Goal: Task Accomplishment & Management: Manage account settings

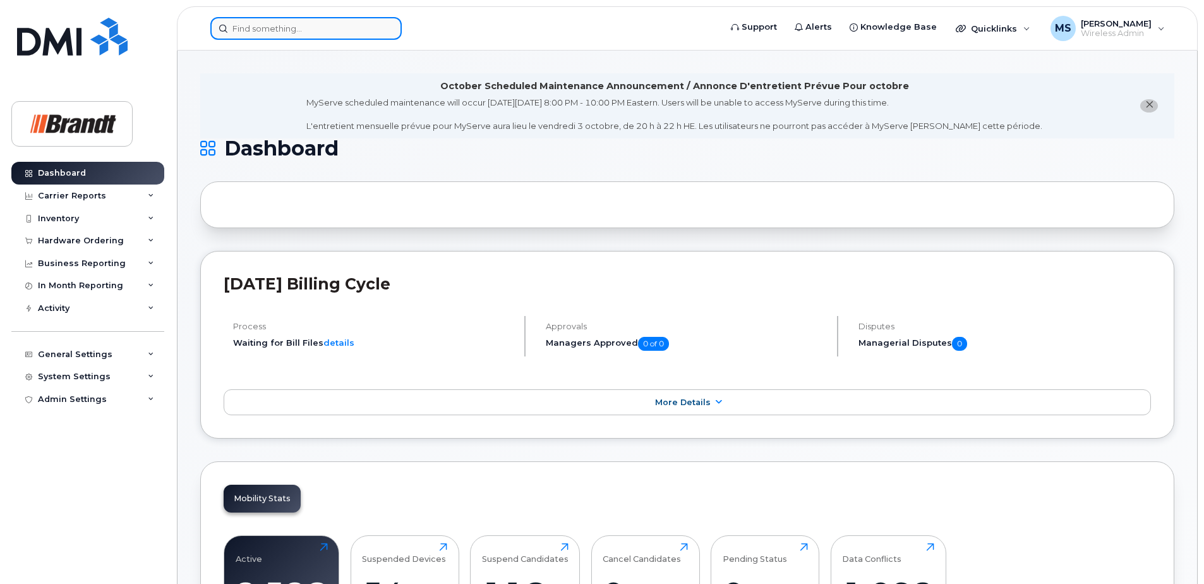
drag, startPoint x: 267, startPoint y: 15, endPoint x: 258, endPoint y: 36, distance: 22.6
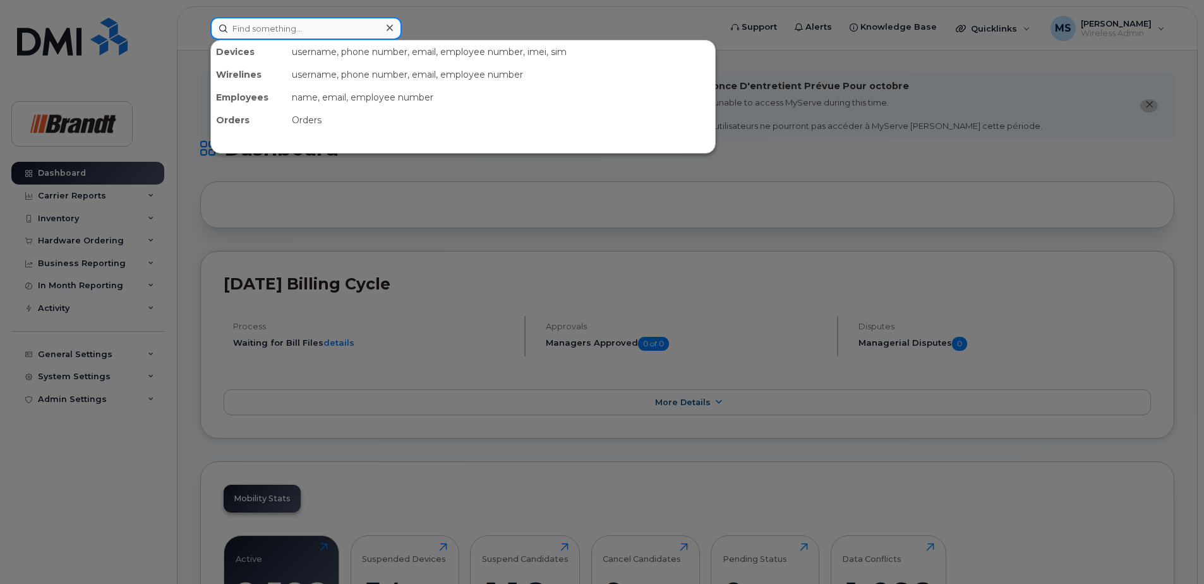
paste input "3062276808"
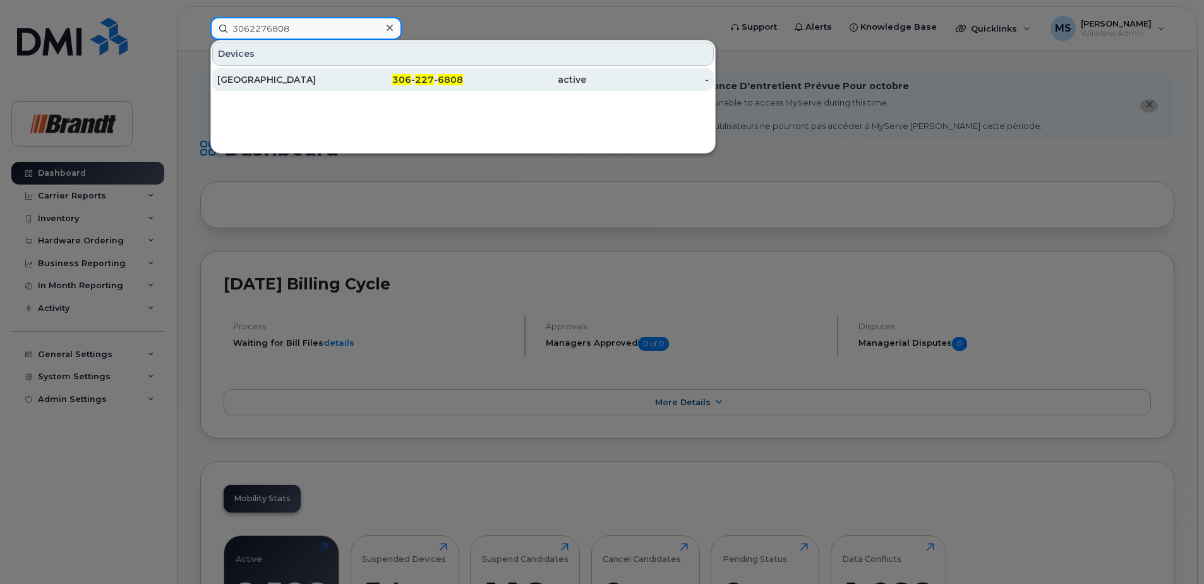
type input "3062276808"
click at [408, 86] on div "306 - 227 - 6808" at bounding box center [402, 79] width 123 height 23
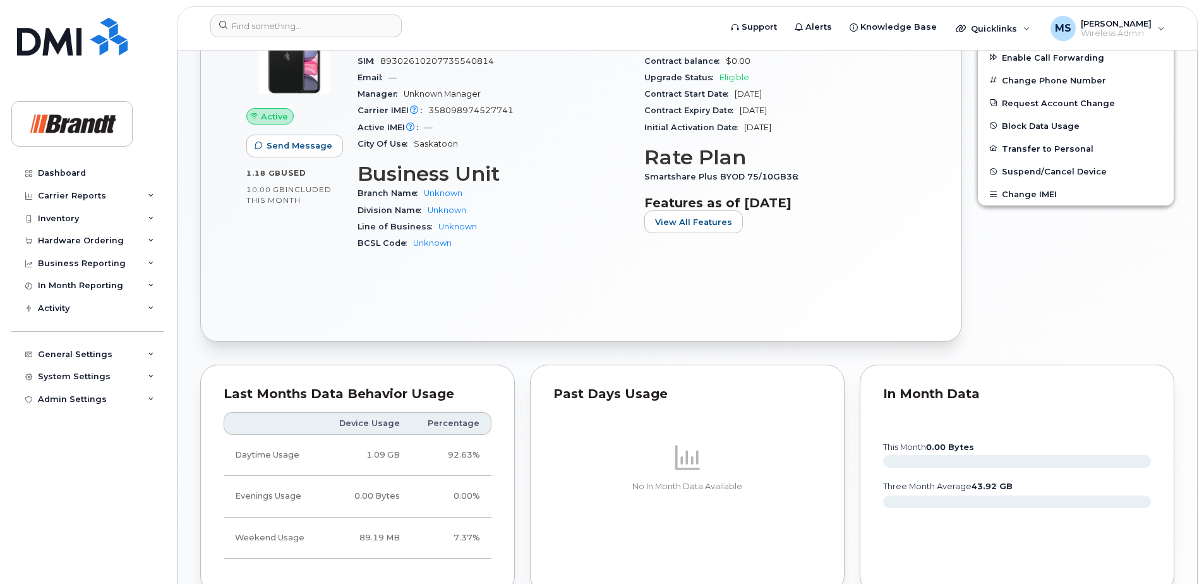
scroll to position [749, 0]
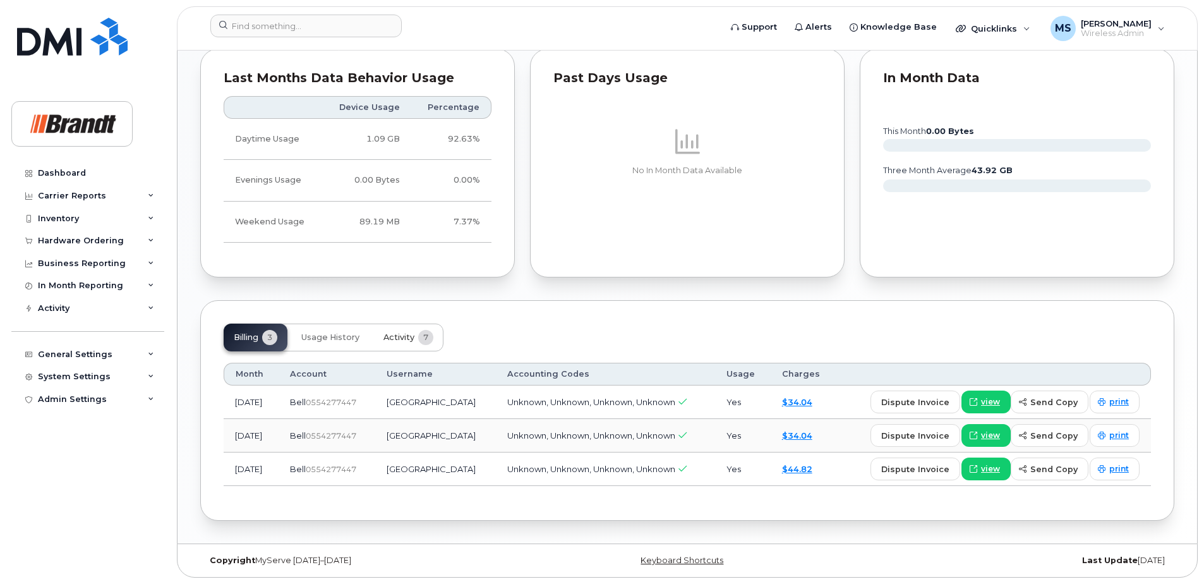
click at [398, 337] on span "Activity" at bounding box center [399, 337] width 31 height 10
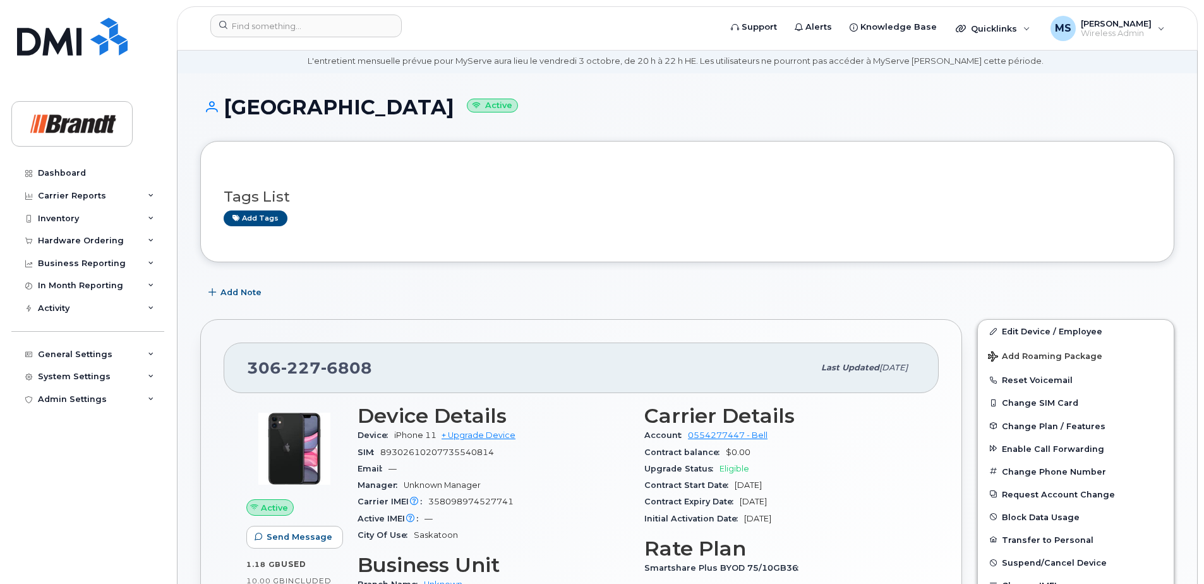
scroll to position [0, 0]
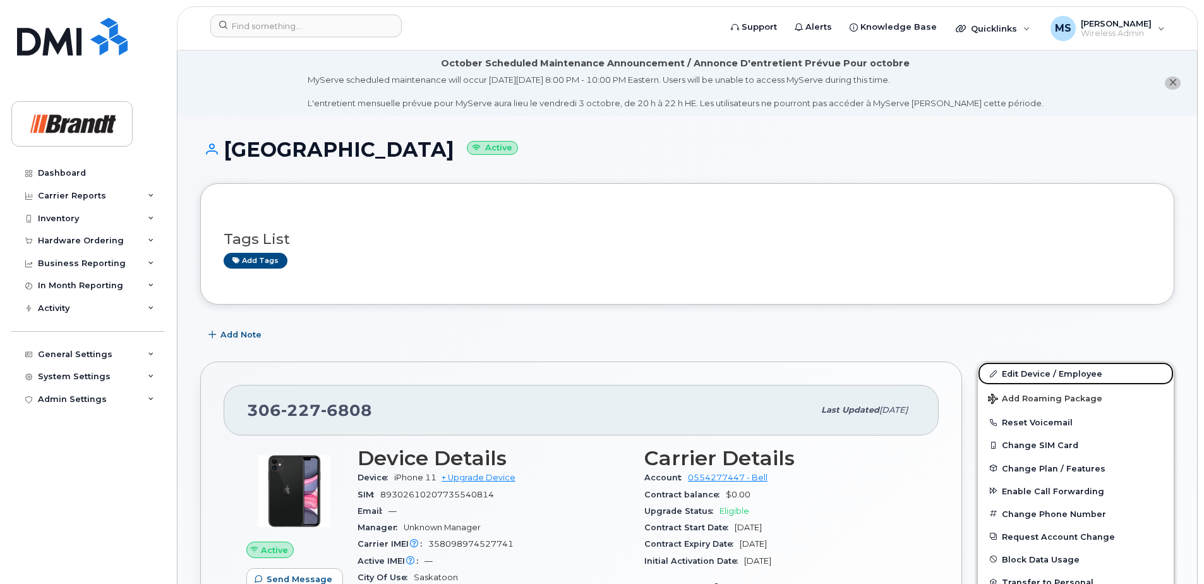
drag, startPoint x: 1019, startPoint y: 373, endPoint x: 790, endPoint y: 356, distance: 229.4
click at [1019, 373] on link "Edit Device / Employee" at bounding box center [1076, 373] width 196 height 23
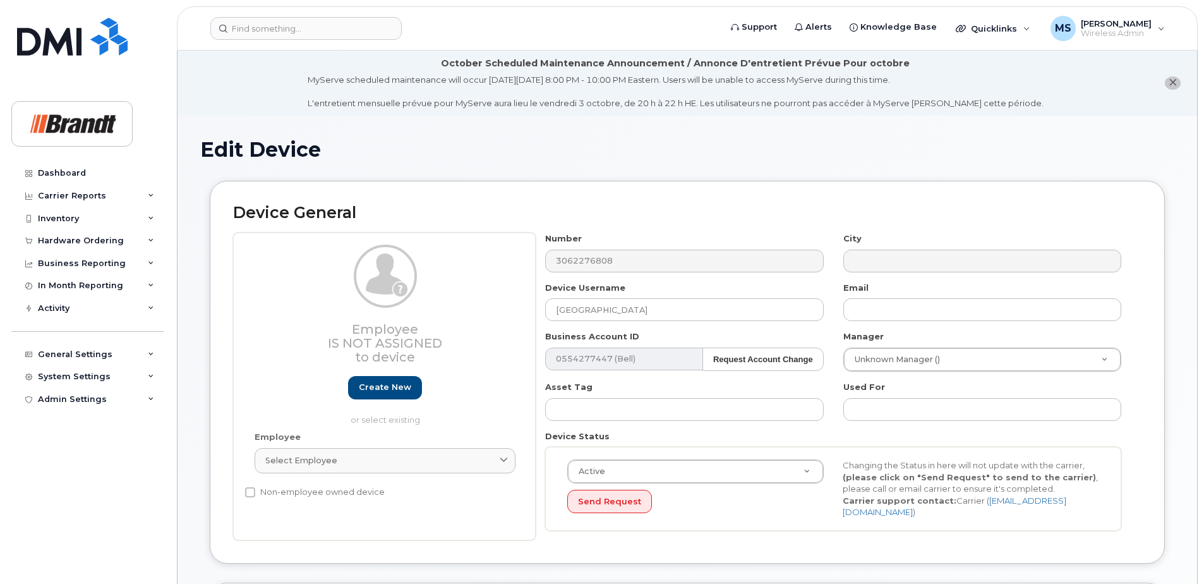
select select "33722384"
select select "34499151"
select select "35132258"
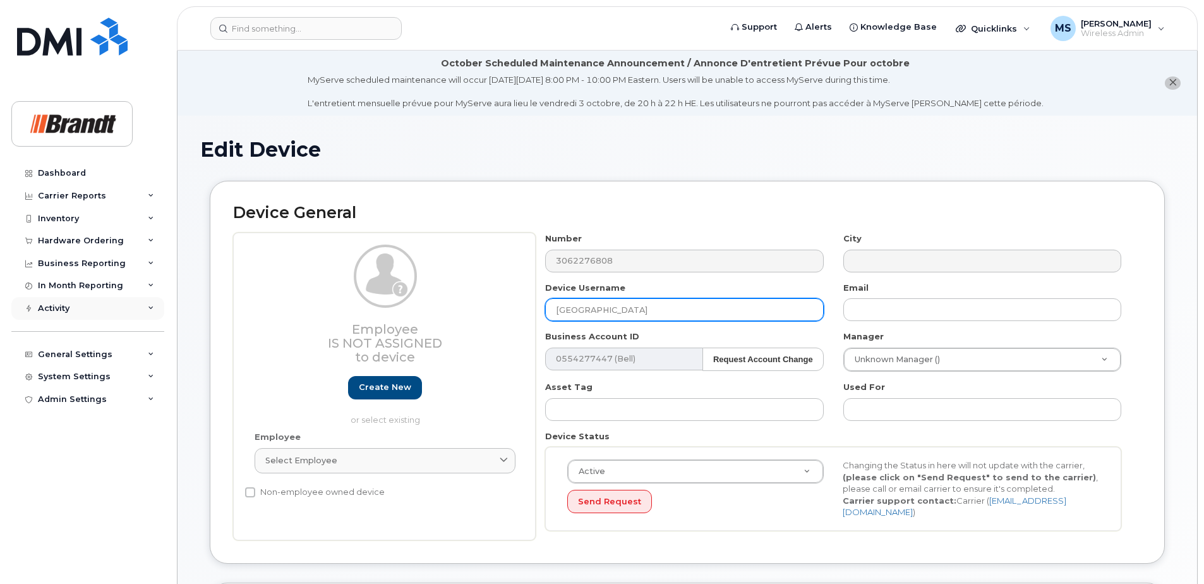
drag, startPoint x: 636, startPoint y: 310, endPoint x: 45, endPoint y: 306, distance: 590.8
click at [177, 306] on div "Support Alerts Knowledge Base Quicklinks Suspend / Cancel Device Change SIM Car…" at bounding box center [687, 594] width 1021 height 1086
type input "j"
type input "Joshua Suitters"
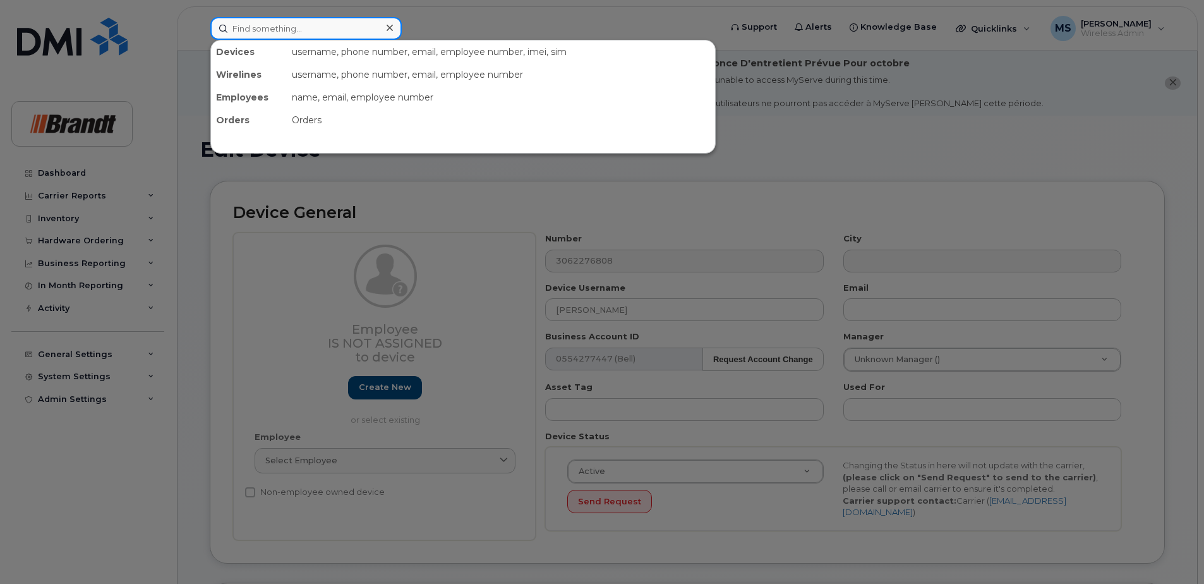
drag, startPoint x: 327, startPoint y: 19, endPoint x: 331, endPoint y: 6, distance: 14.0
click at [327, 18] on input at bounding box center [305, 28] width 191 height 23
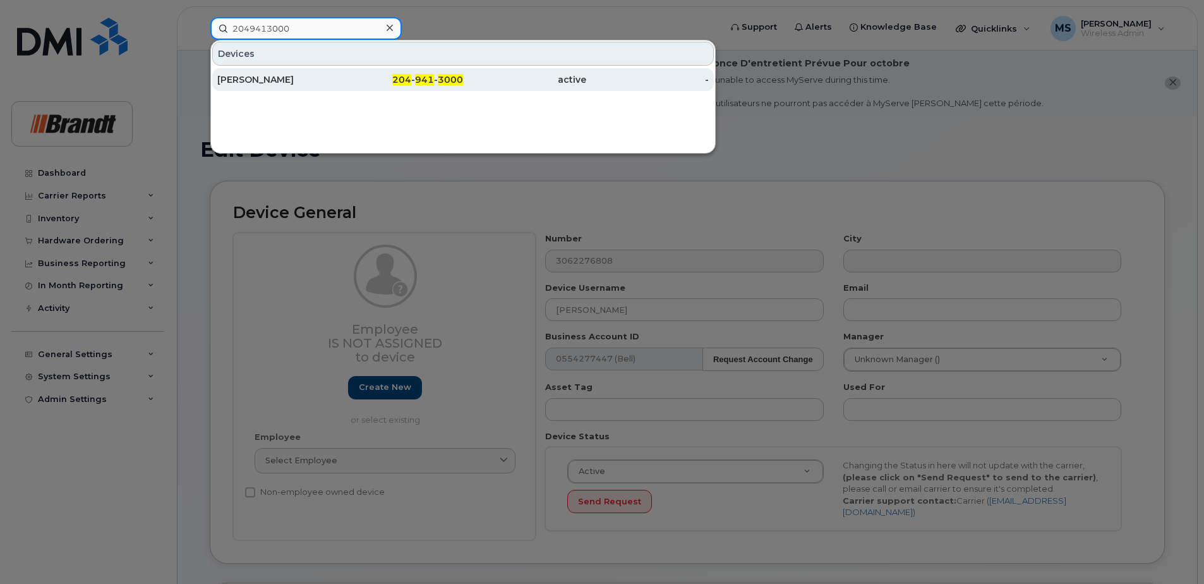
type input "2049413000"
click at [286, 83] on div "[PERSON_NAME]" at bounding box center [278, 79] width 123 height 13
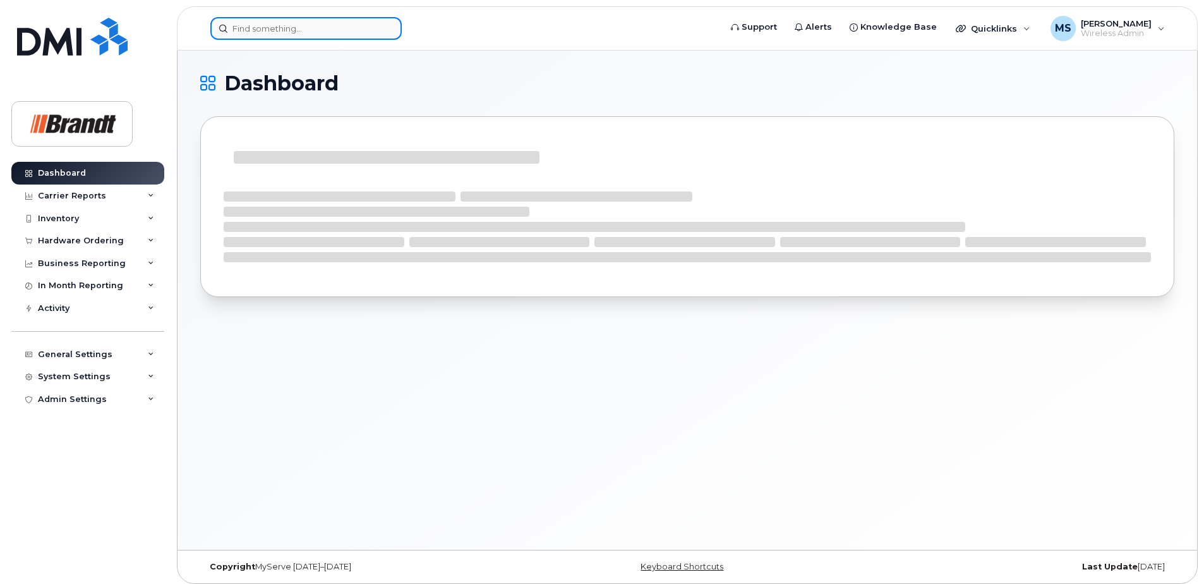
click at [357, 25] on input at bounding box center [305, 28] width 191 height 23
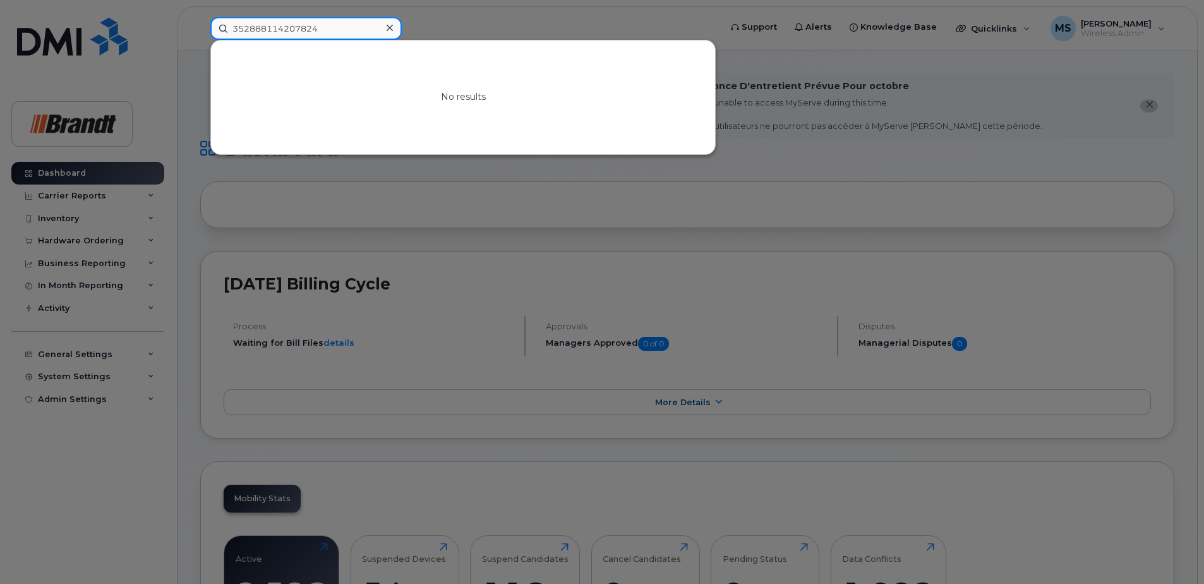
drag, startPoint x: 333, startPoint y: 30, endPoint x: 121, endPoint y: 35, distance: 212.4
click at [200, 35] on div "352888114207824 No results" at bounding box center [461, 28] width 522 height 23
drag, startPoint x: 334, startPoint y: 32, endPoint x: -67, endPoint y: 29, distance: 400.6
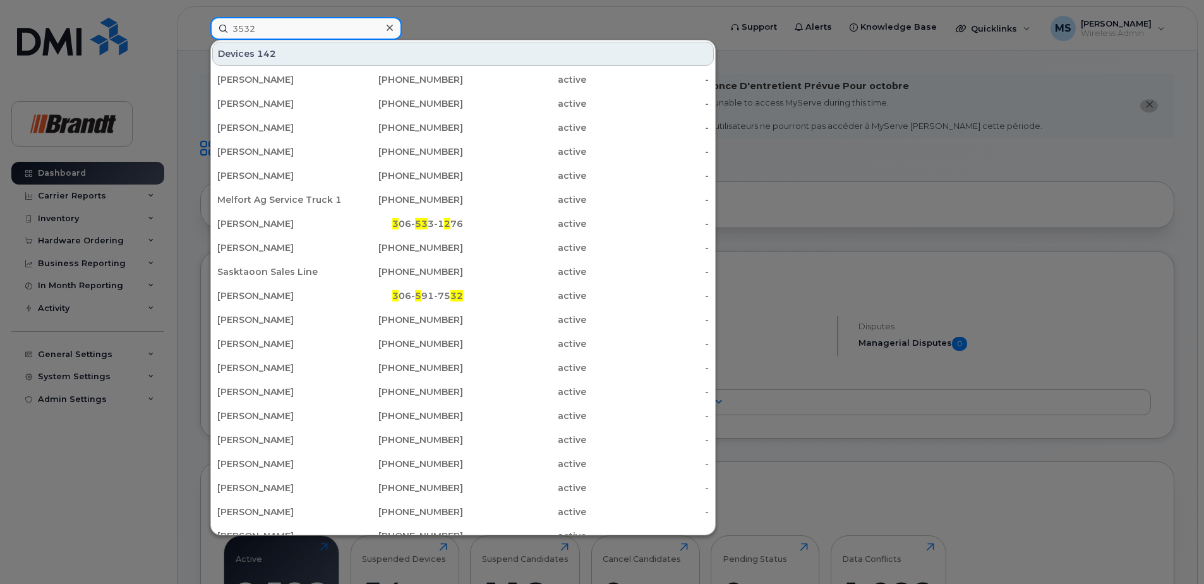
drag, startPoint x: 286, startPoint y: 35, endPoint x: -47, endPoint y: 20, distance: 334.0
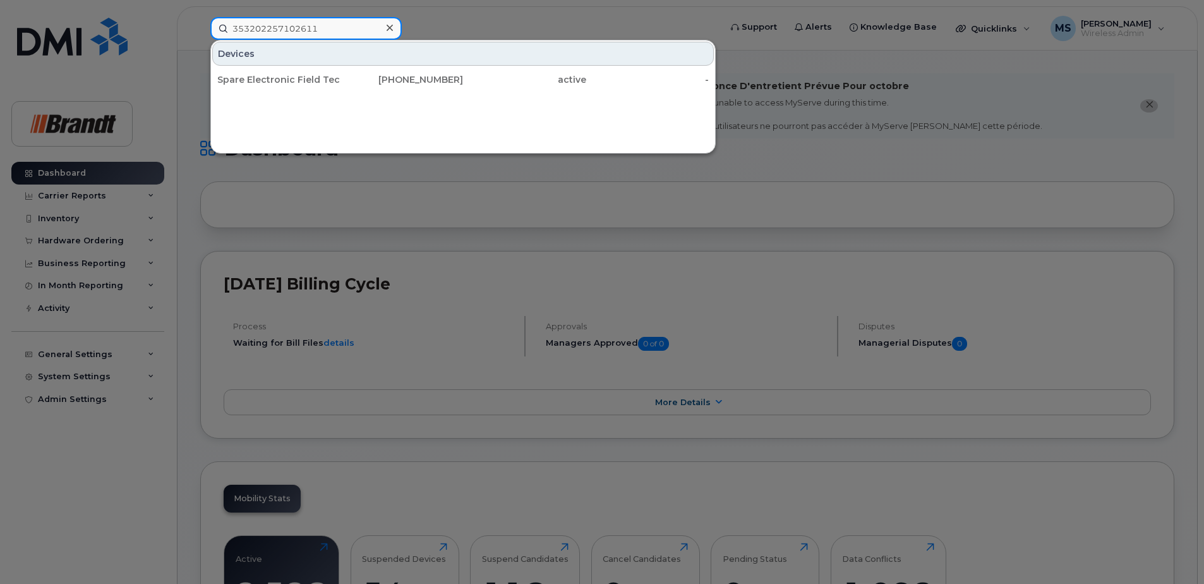
type input "353202257102611"
click at [462, 106] on div "Devices Spare Electronic Field Tech Saskatoon. 306-570-2785 active -" at bounding box center [462, 97] width 505 height 114
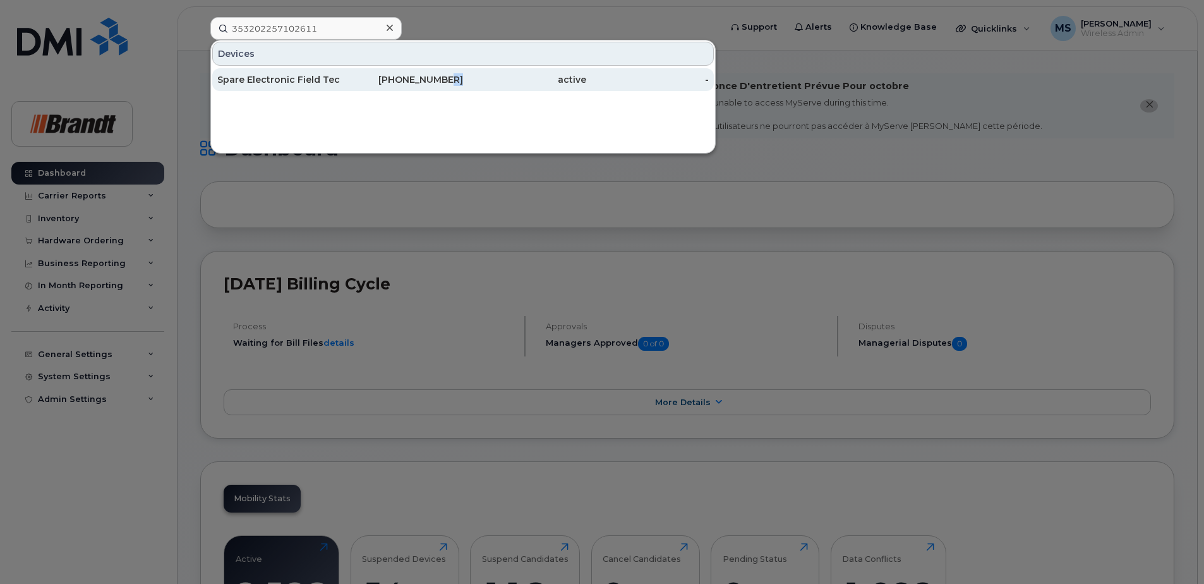
click at [438, 81] on div "306-570-2785" at bounding box center [402, 79] width 123 height 13
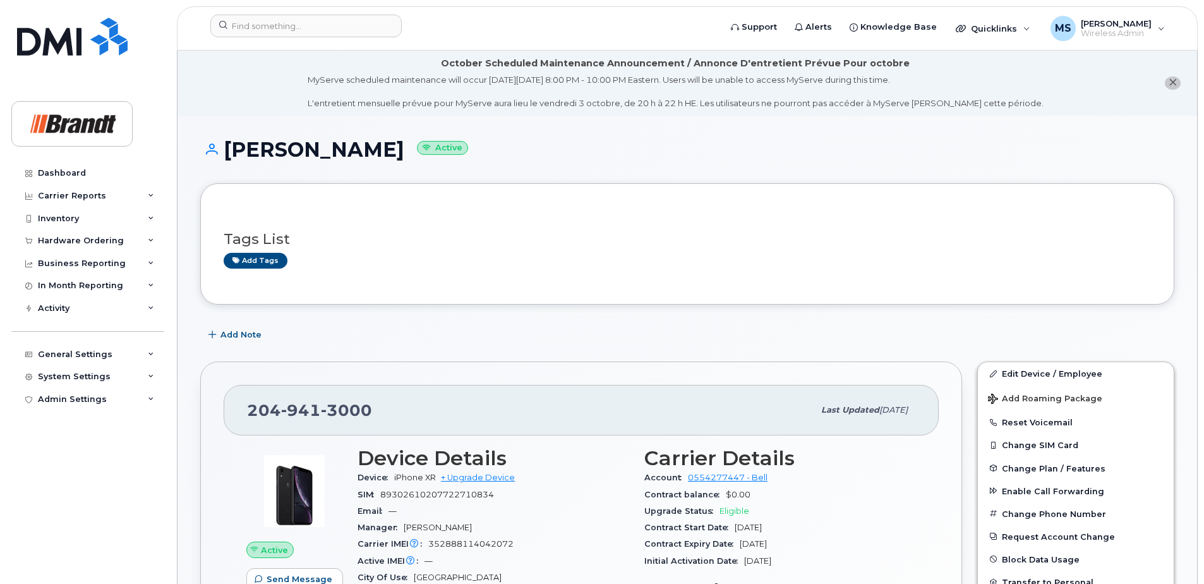
drag, startPoint x: 1024, startPoint y: 175, endPoint x: 1017, endPoint y: 176, distance: 7.0
click at [1024, 175] on div "[PERSON_NAME] Active" at bounding box center [687, 160] width 974 height 45
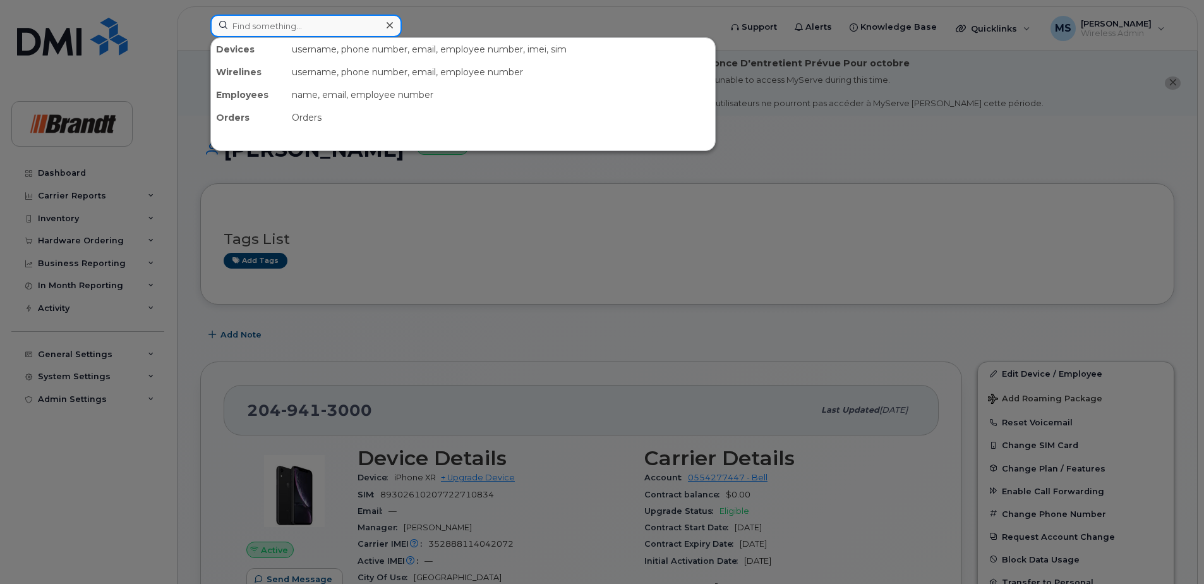
click at [333, 31] on input at bounding box center [305, 26] width 191 height 23
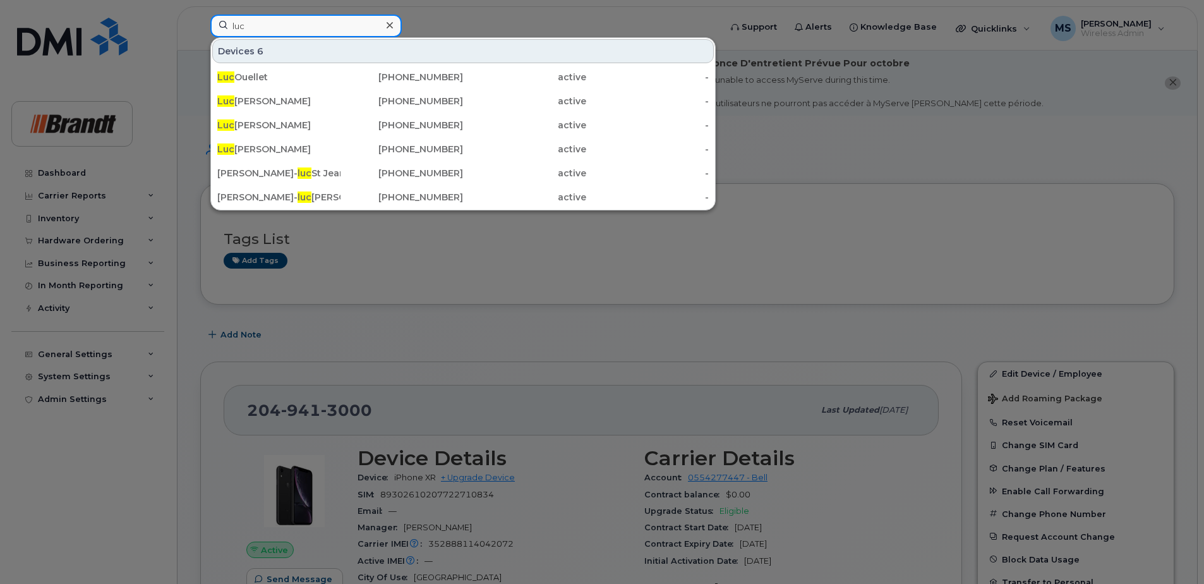
drag, startPoint x: 262, startPoint y: 26, endPoint x: 56, endPoint y: 39, distance: 206.4
click at [200, 31] on div "luc Devices 6 Luc Ouellet 581-397-7626 active - Luc Levesque 418-221-3474 activ…" at bounding box center [461, 29] width 522 height 28
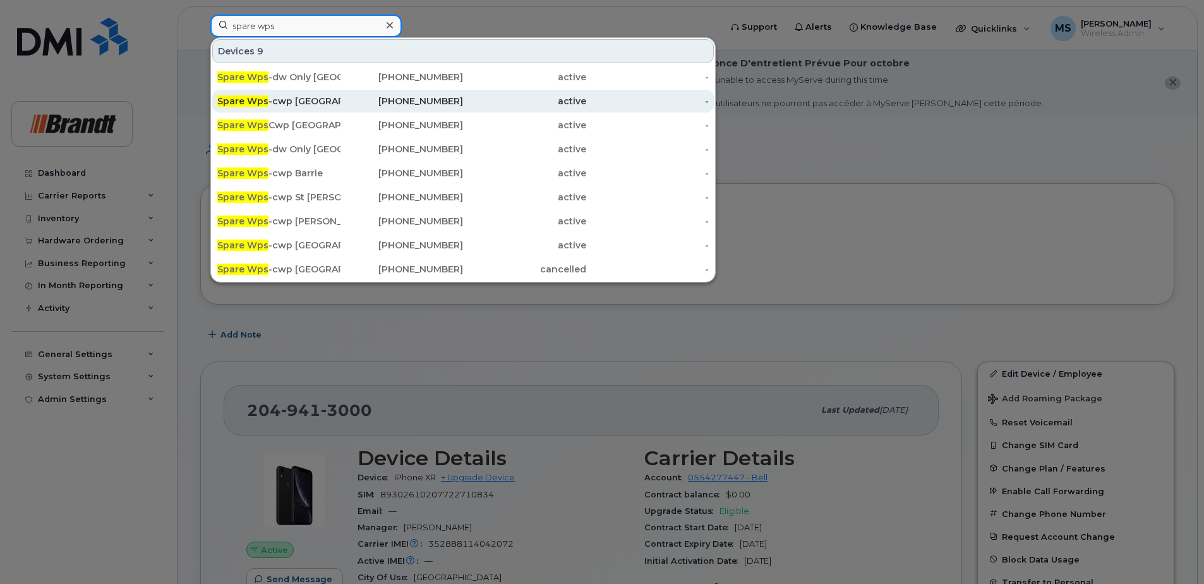
type input "spare wps"
click at [348, 105] on div "204-588-2382" at bounding box center [402, 101] width 123 height 13
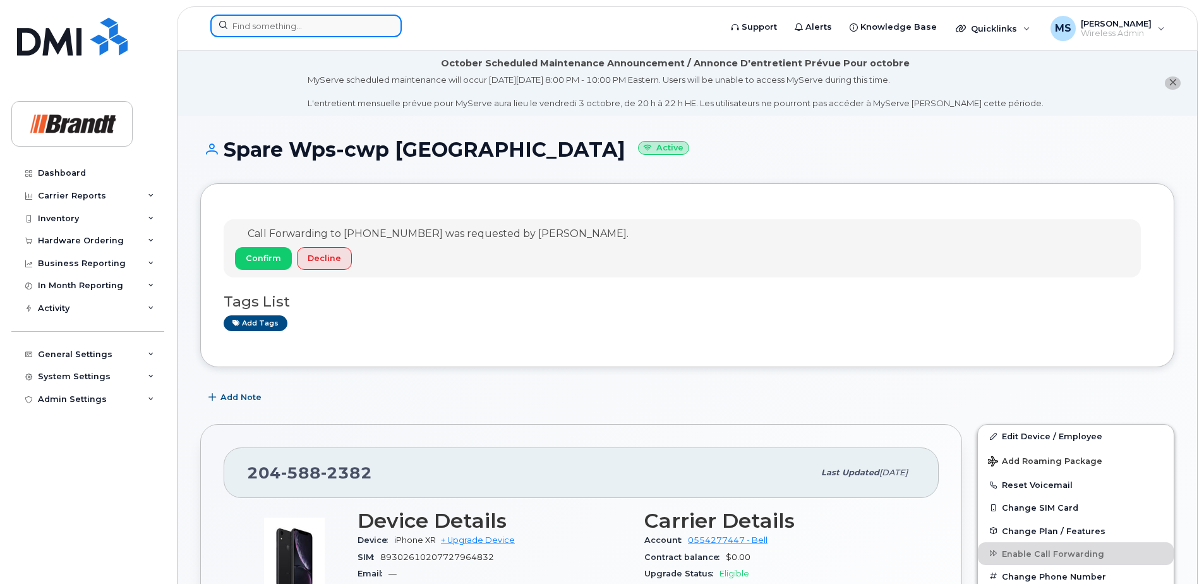
click at [261, 30] on input at bounding box center [305, 26] width 191 height 23
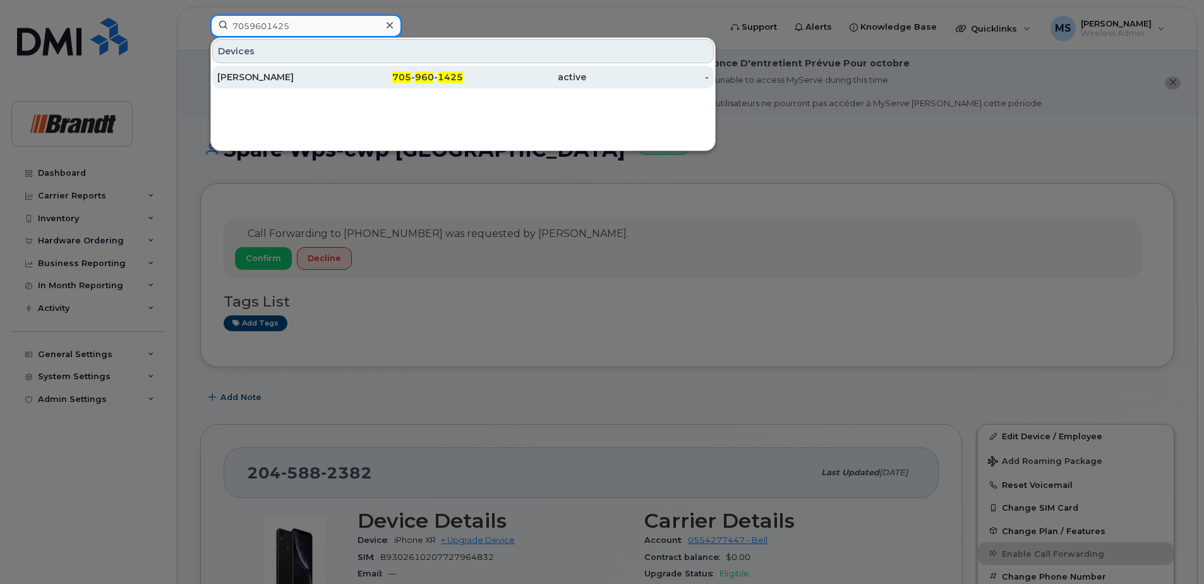
type input "7059601425"
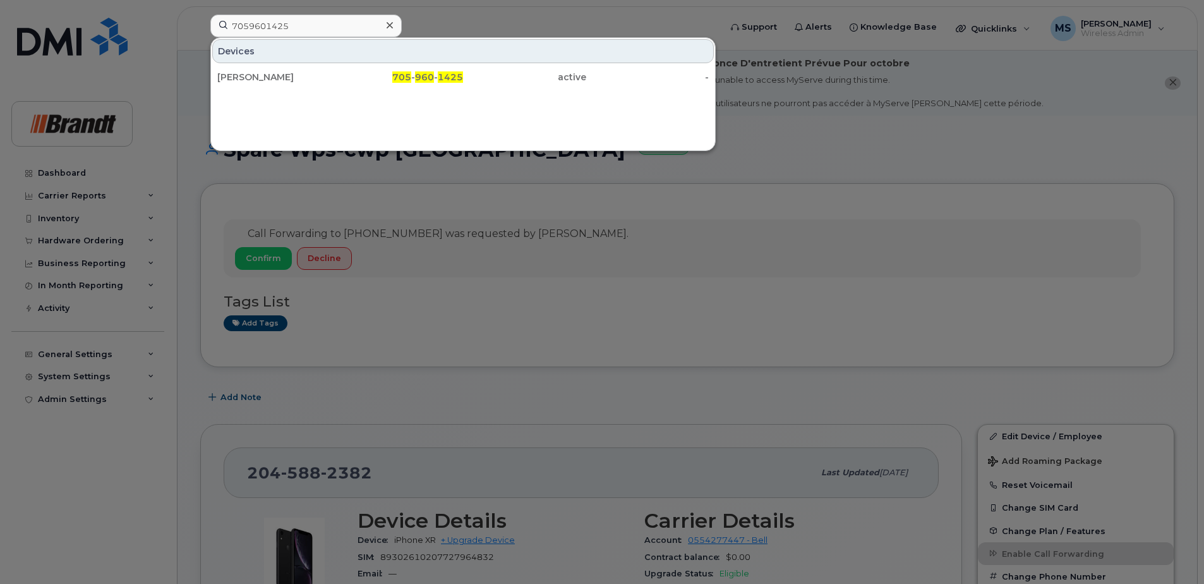
drag, startPoint x: 374, startPoint y: 78, endPoint x: 414, endPoint y: 94, distance: 43.1
click at [374, 78] on div "705 - 960 - 1425" at bounding box center [402, 77] width 123 height 13
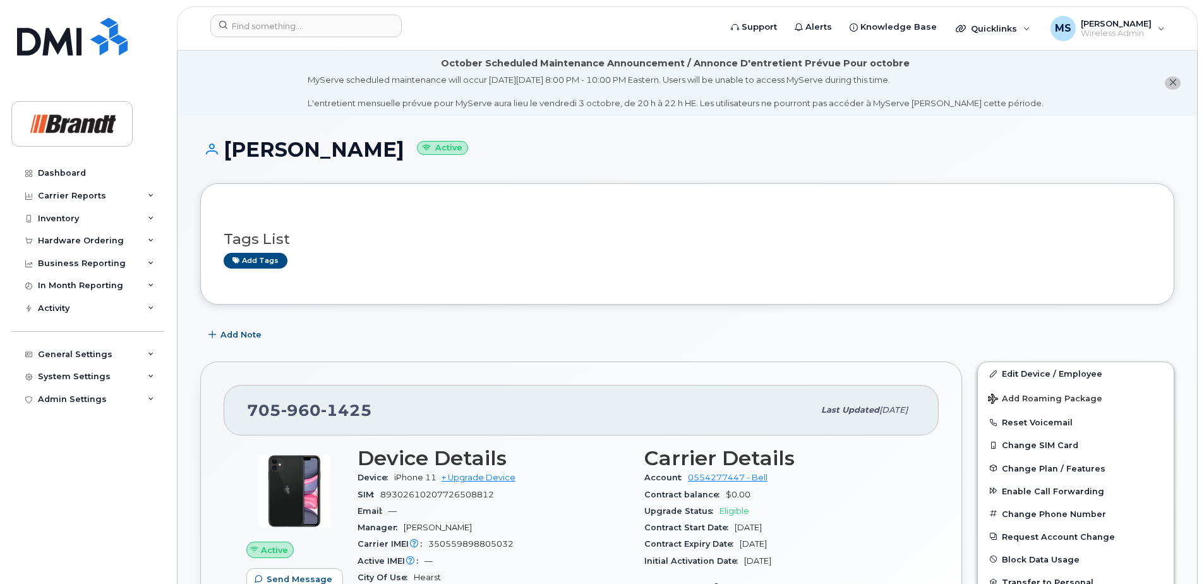
click at [139, 564] on div "Dashboard Carrier Reports Monthly Billing Data Daily Data Pooling Data Behavior…" at bounding box center [89, 363] width 156 height 403
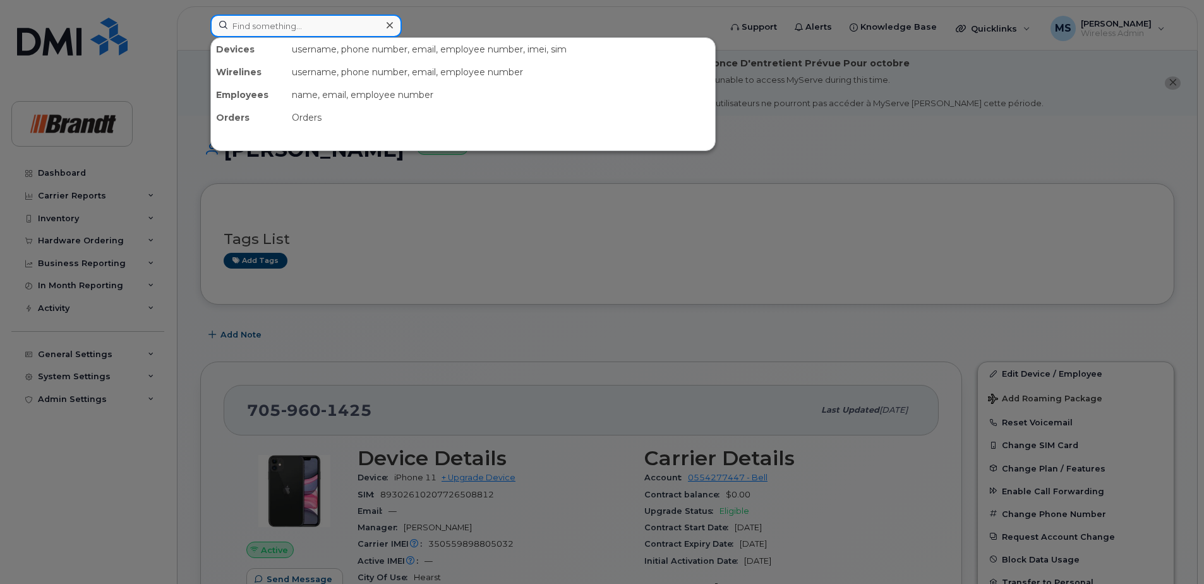
click at [275, 29] on input at bounding box center [305, 26] width 191 height 23
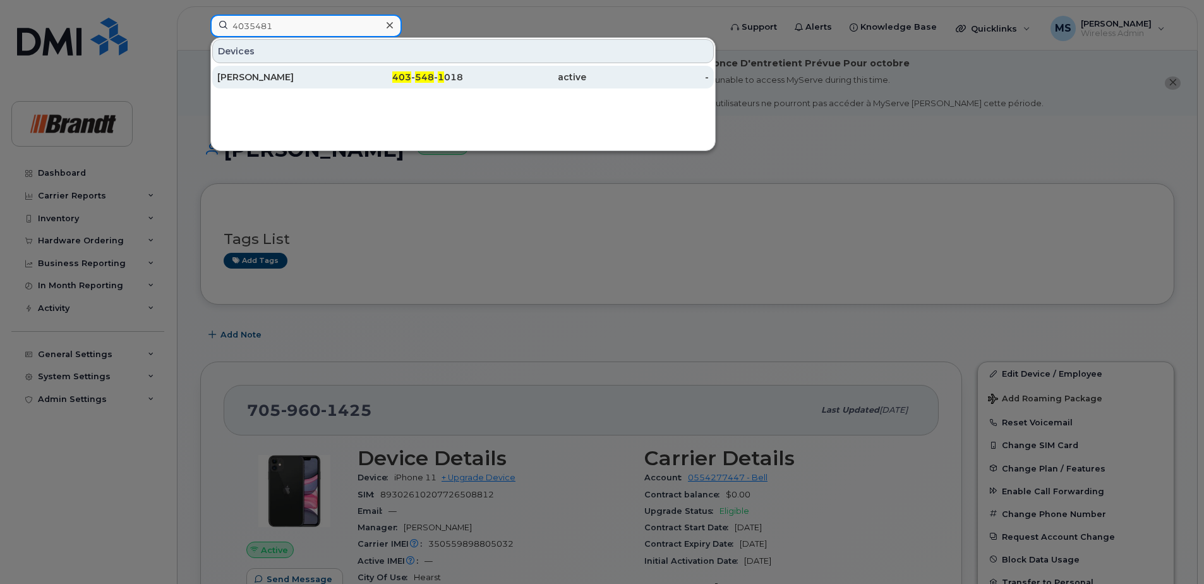
type input "4035481"
click at [289, 72] on div "[PERSON_NAME]" at bounding box center [278, 77] width 123 height 13
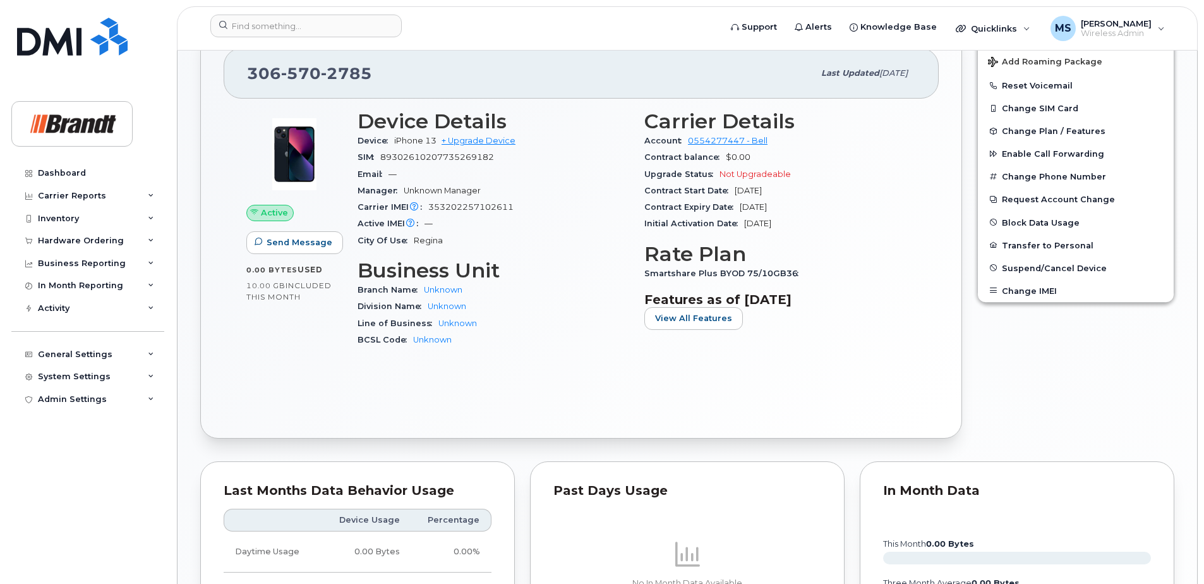
scroll to position [133, 0]
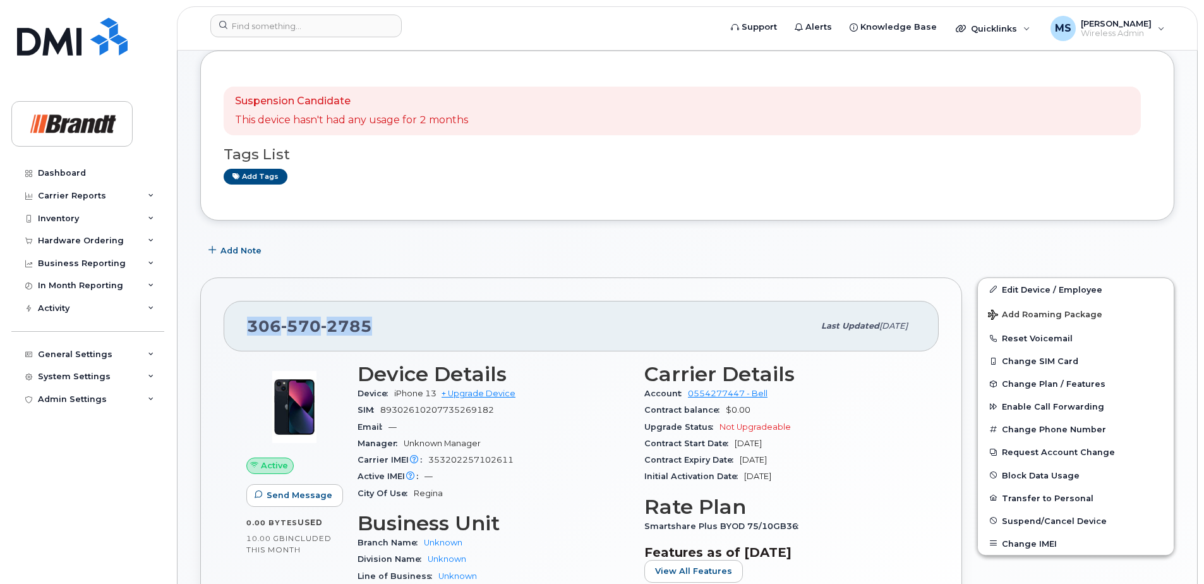
drag, startPoint x: 372, startPoint y: 329, endPoint x: 227, endPoint y: 329, distance: 144.7
click at [227, 329] on div "[PHONE_NUMBER] Last updated [DATE]" at bounding box center [581, 326] width 715 height 51
drag, startPoint x: 229, startPoint y: 329, endPoint x: 280, endPoint y: 329, distance: 51.2
copy span "306 570 2785"
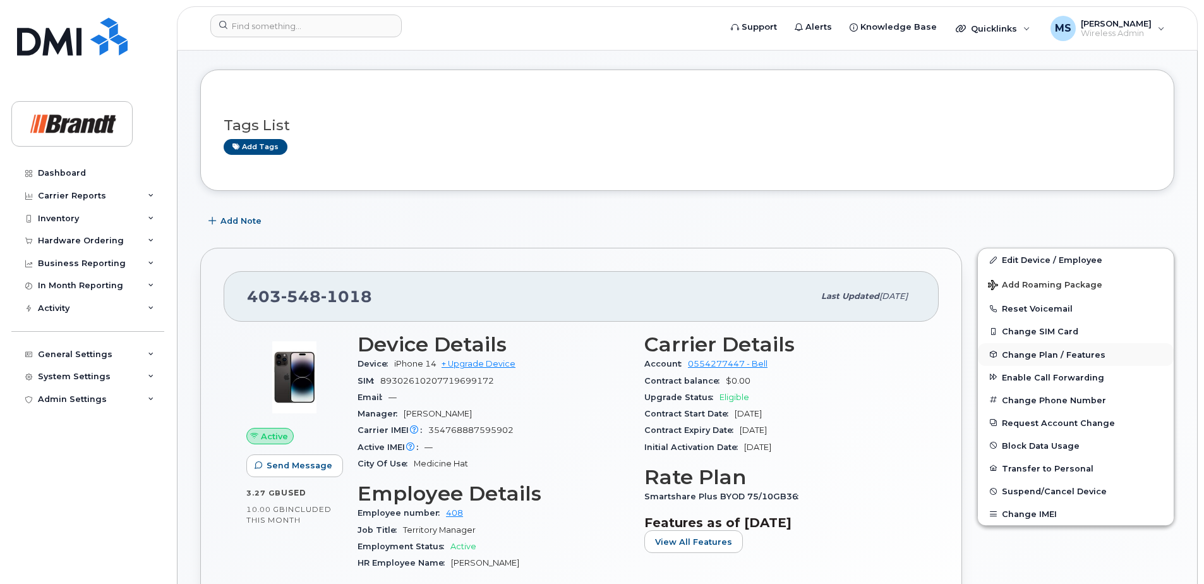
scroll to position [126, 0]
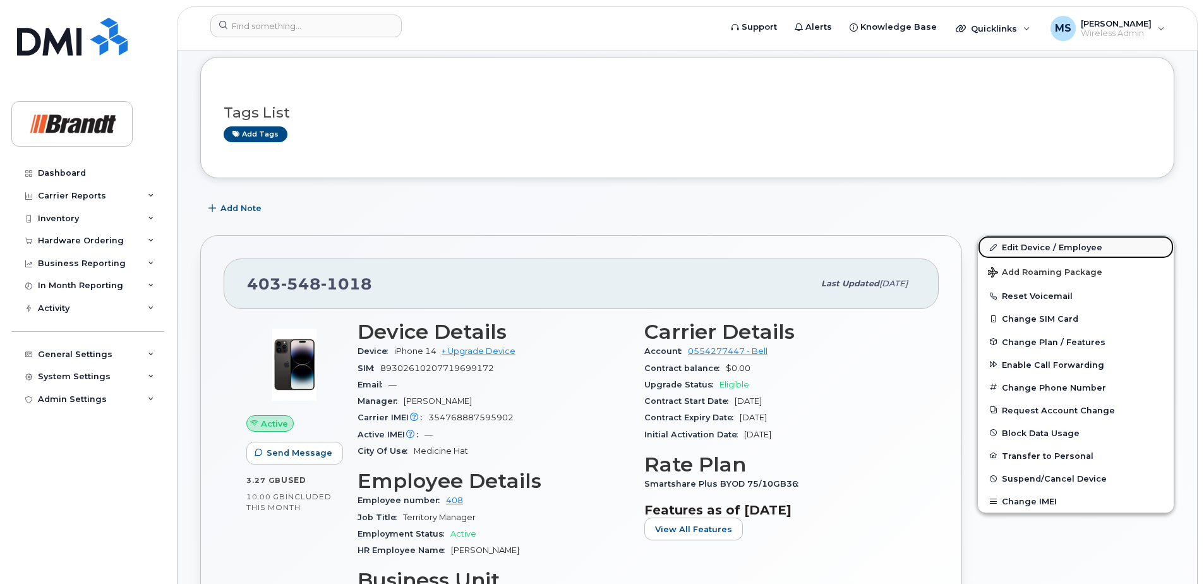
click at [1064, 247] on link "Edit Device / Employee" at bounding box center [1076, 247] width 196 height 23
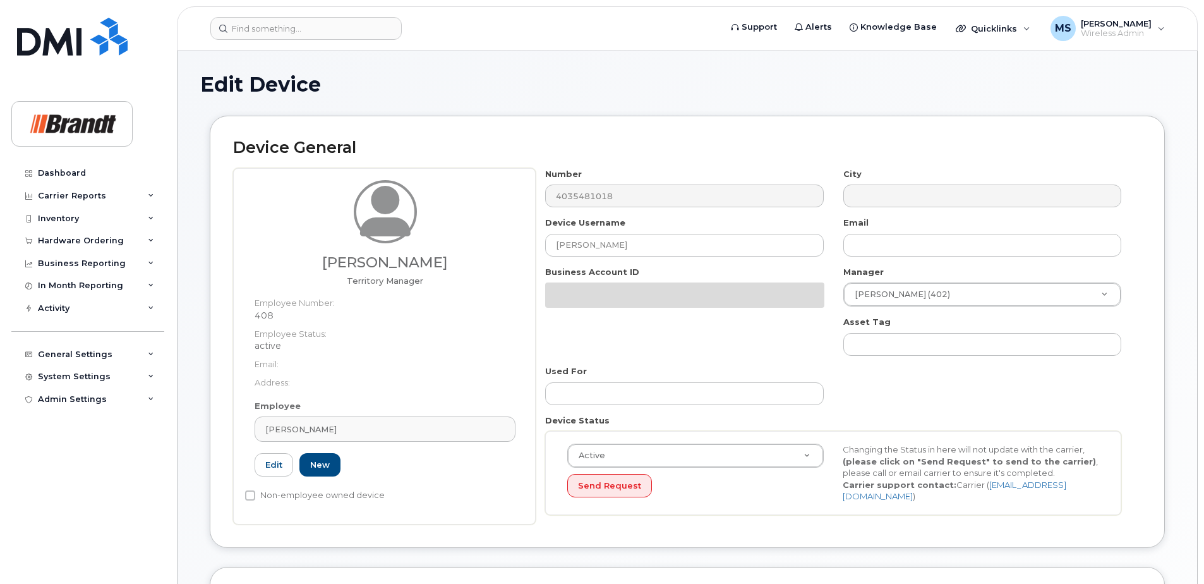
select select "34499226"
select select "34499245"
select select "35155013"
drag, startPoint x: 646, startPoint y: 246, endPoint x: 0, endPoint y: 301, distance: 648.1
click at [0, 275] on html "Support Alerts Knowledge Base Quicklinks Suspend / Cancel Device Change SIM Car…" at bounding box center [602, 580] width 1204 height 1161
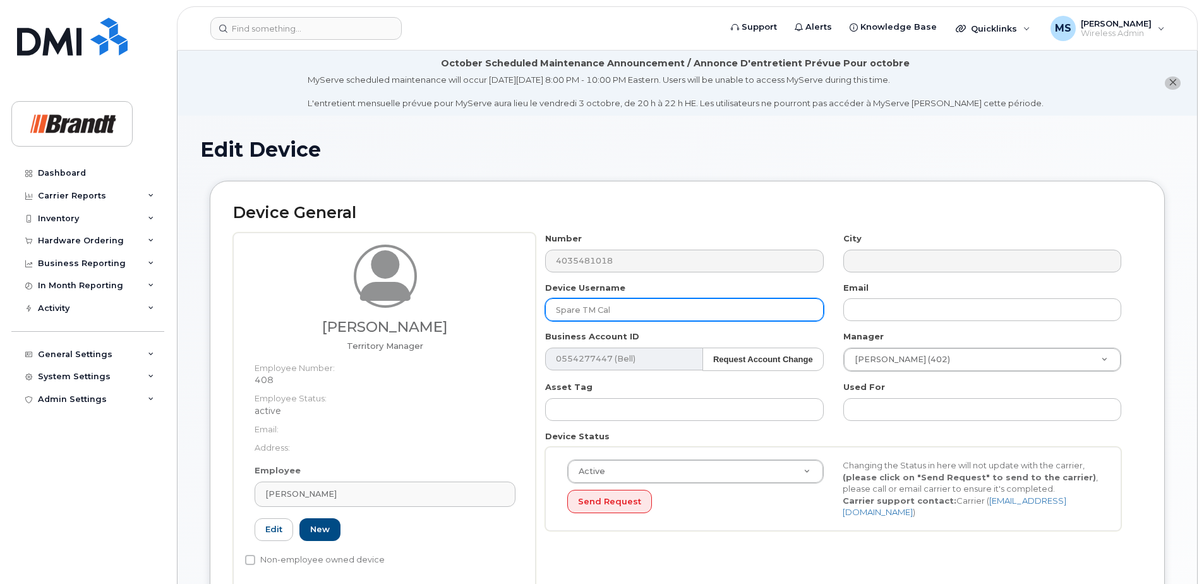
type input "Spare TM [GEOGRAPHIC_DATA]"
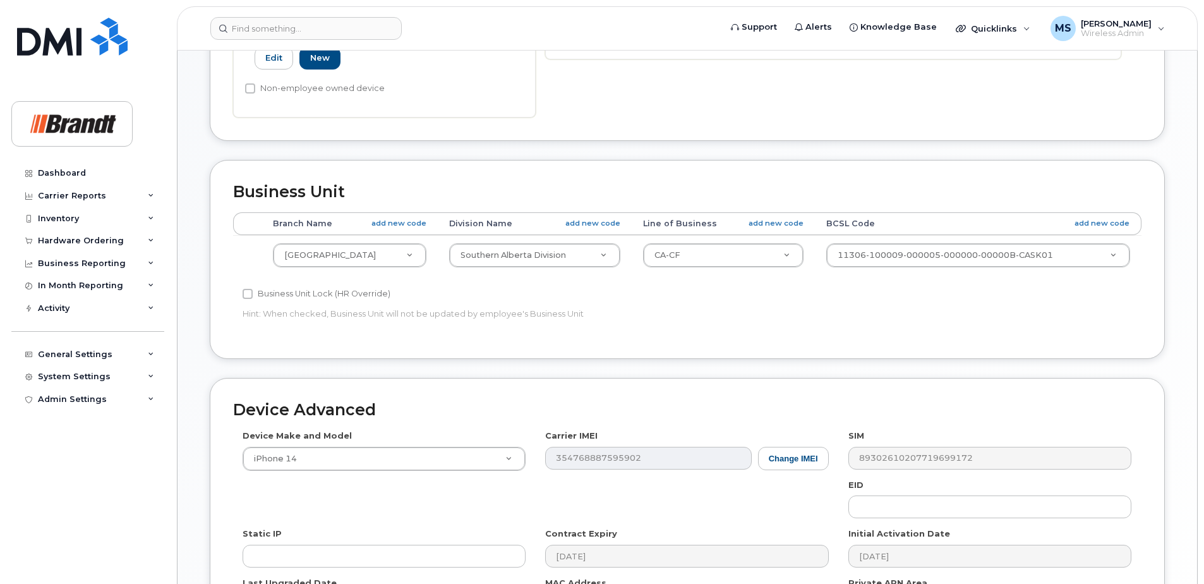
scroll to position [642, 0]
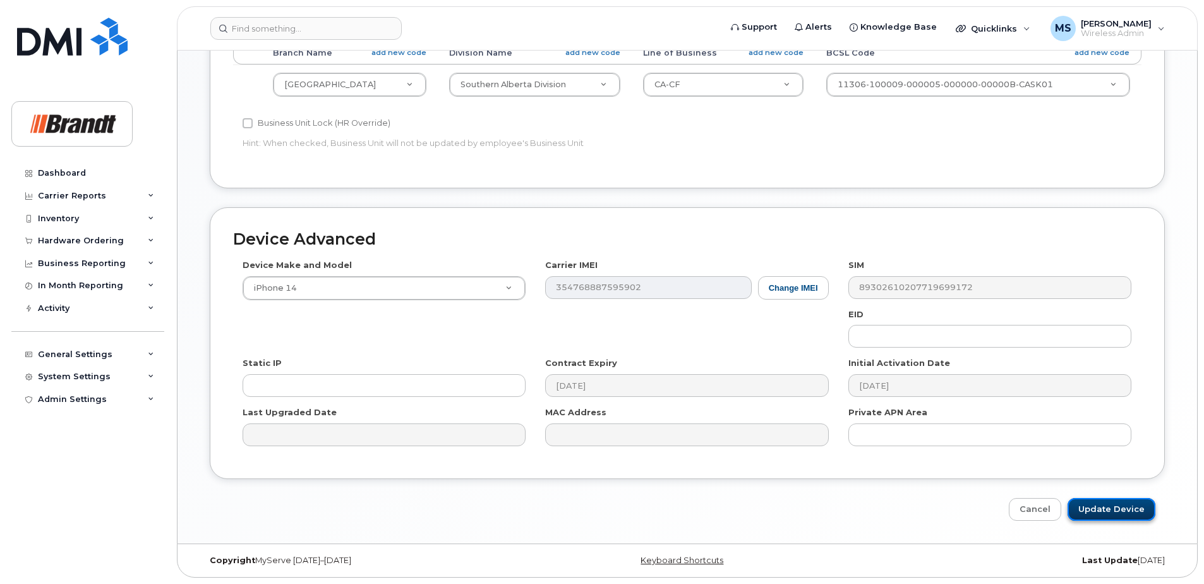
click at [1097, 514] on input "Update Device" at bounding box center [1112, 509] width 88 height 23
type input "Saving..."
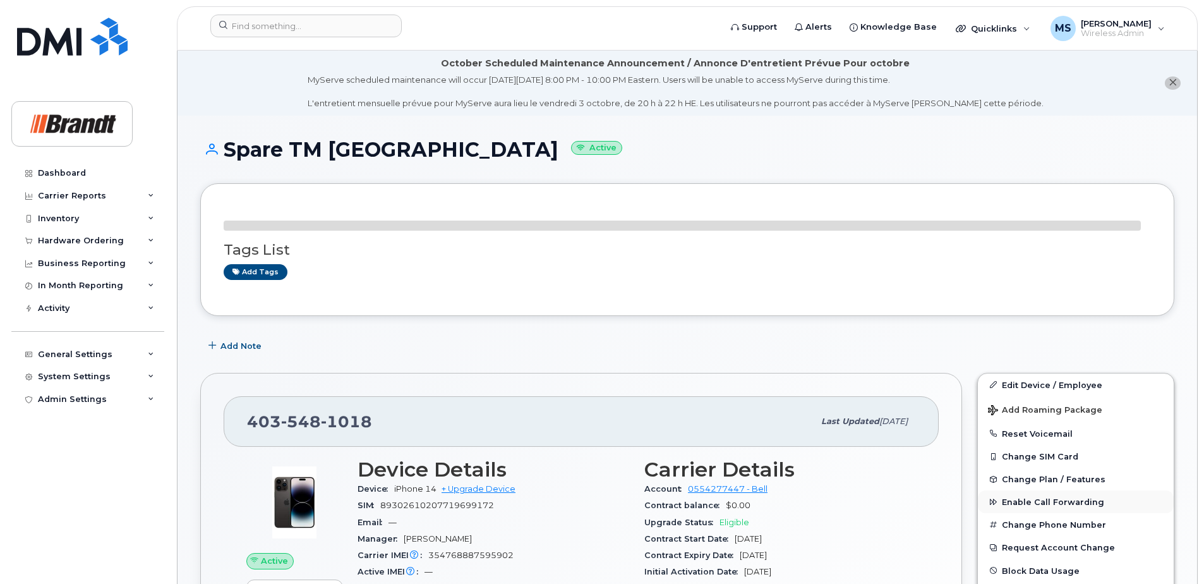
click at [1039, 513] on button "Change Phone Number" at bounding box center [1076, 524] width 196 height 23
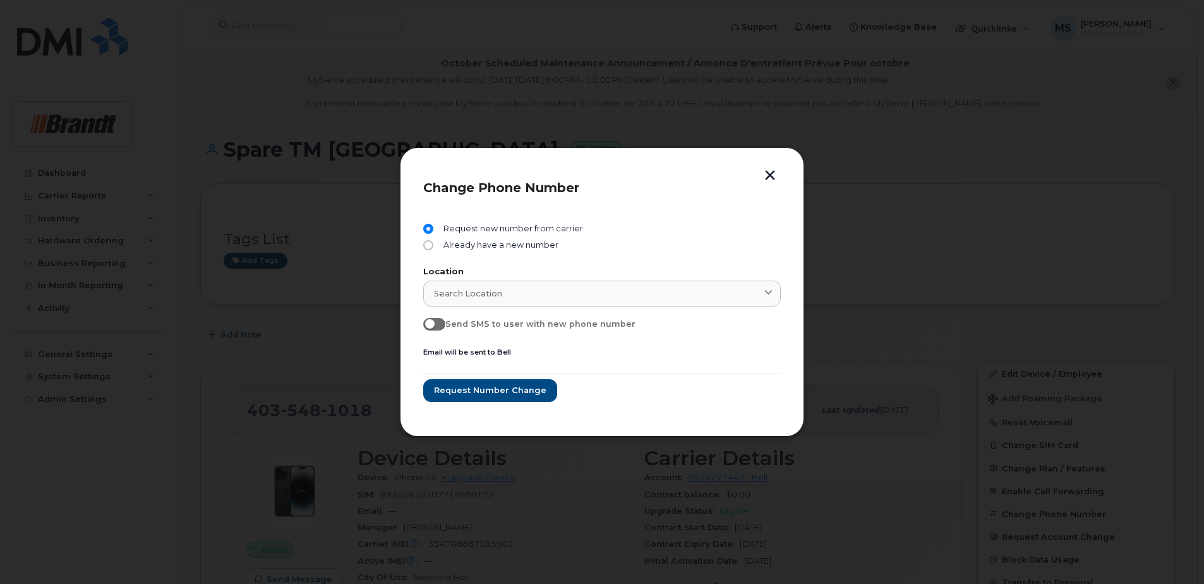
drag, startPoint x: 766, startPoint y: 176, endPoint x: 763, endPoint y: 219, distance: 43.0
click at [765, 178] on button "button" at bounding box center [770, 176] width 19 height 13
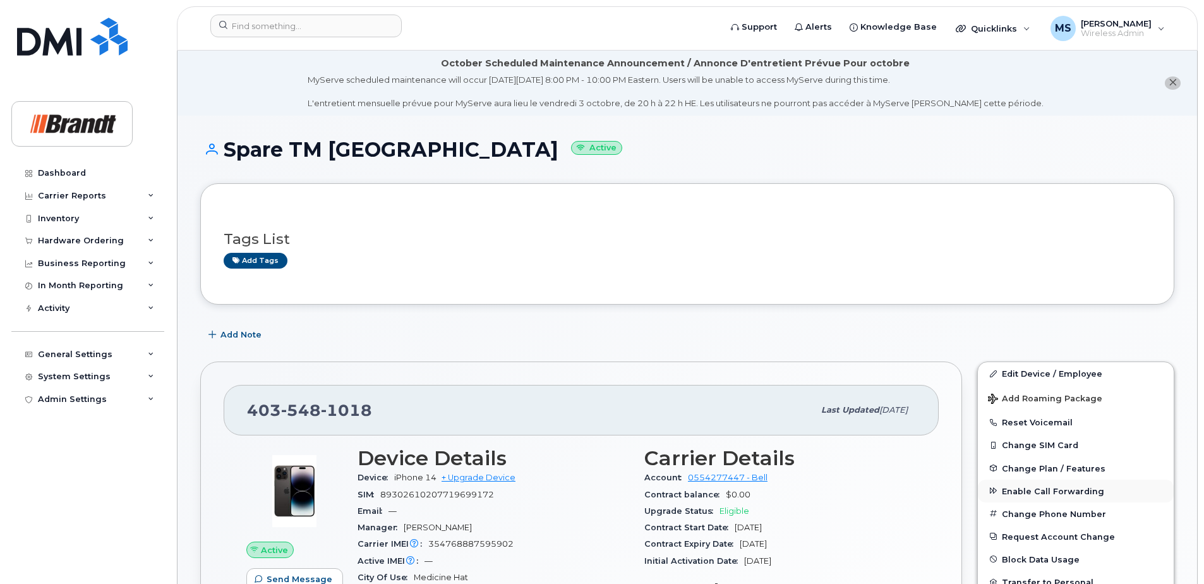
click at [1022, 489] on span "Enable Call Forwarding" at bounding box center [1053, 490] width 102 height 9
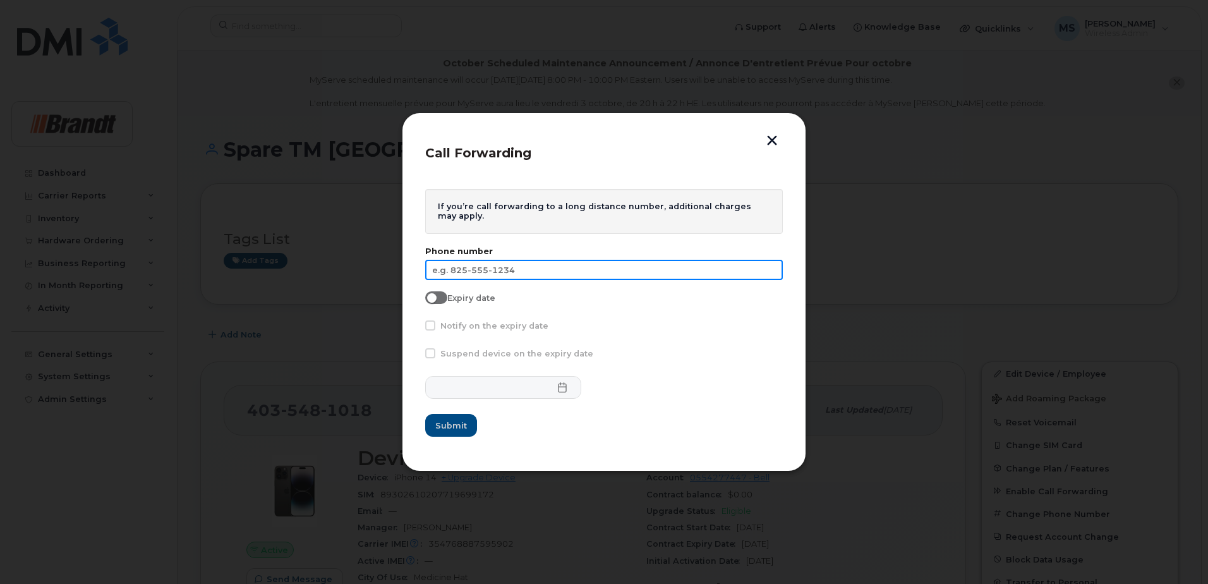
click at [509, 267] on input "text" at bounding box center [604, 270] width 358 height 20
type input "403-710-3469"
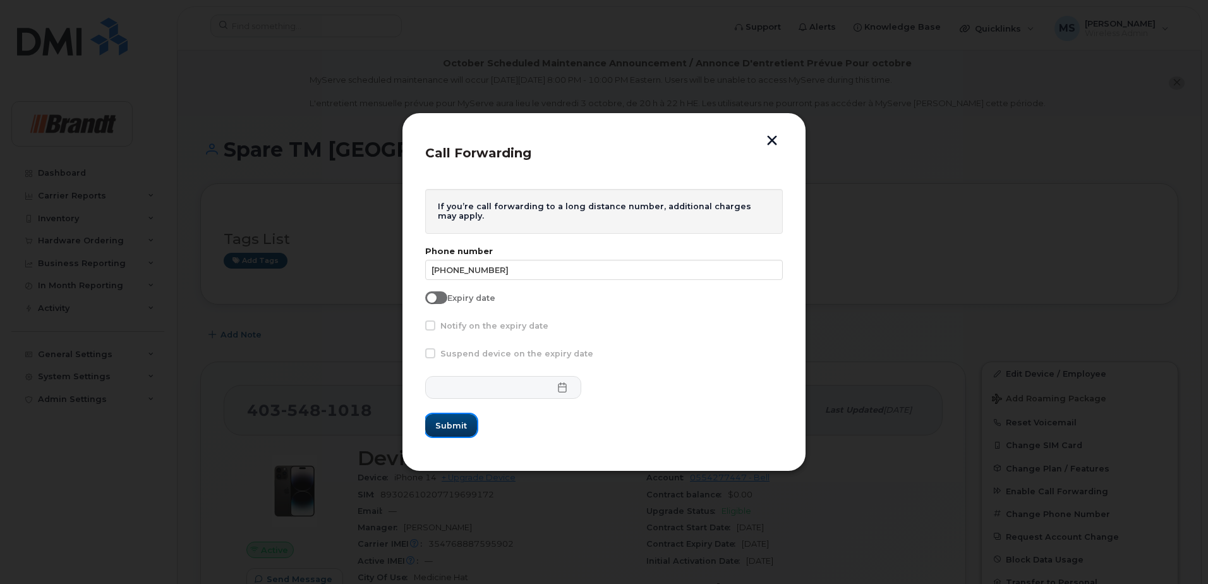
click at [449, 421] on span "Submit" at bounding box center [451, 426] width 32 height 12
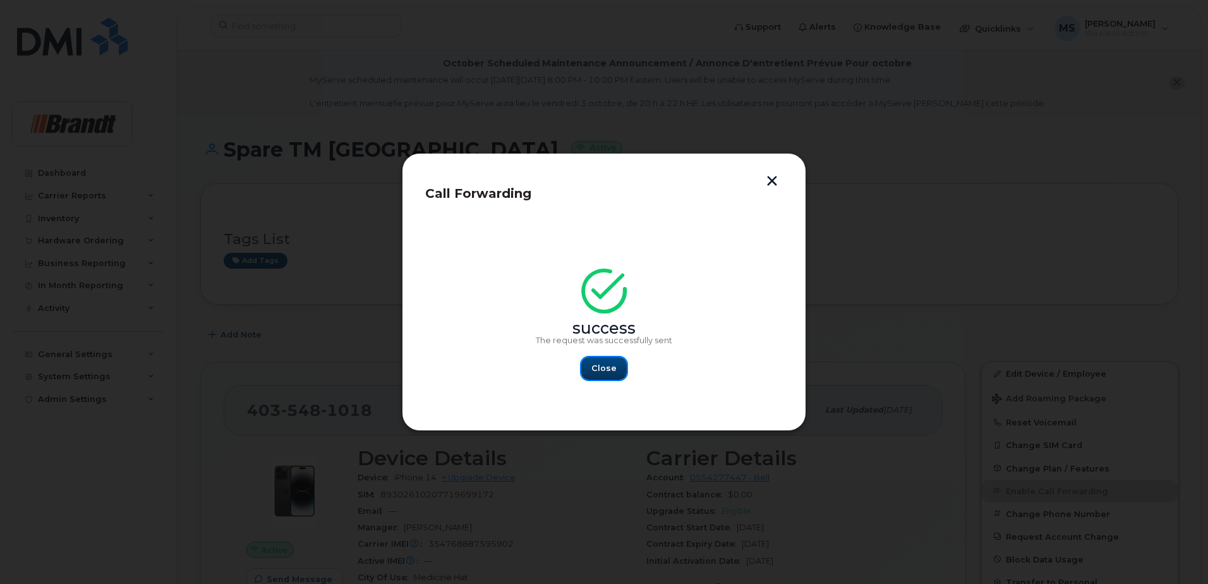
click at [607, 368] on span "Close" at bounding box center [603, 368] width 25 height 12
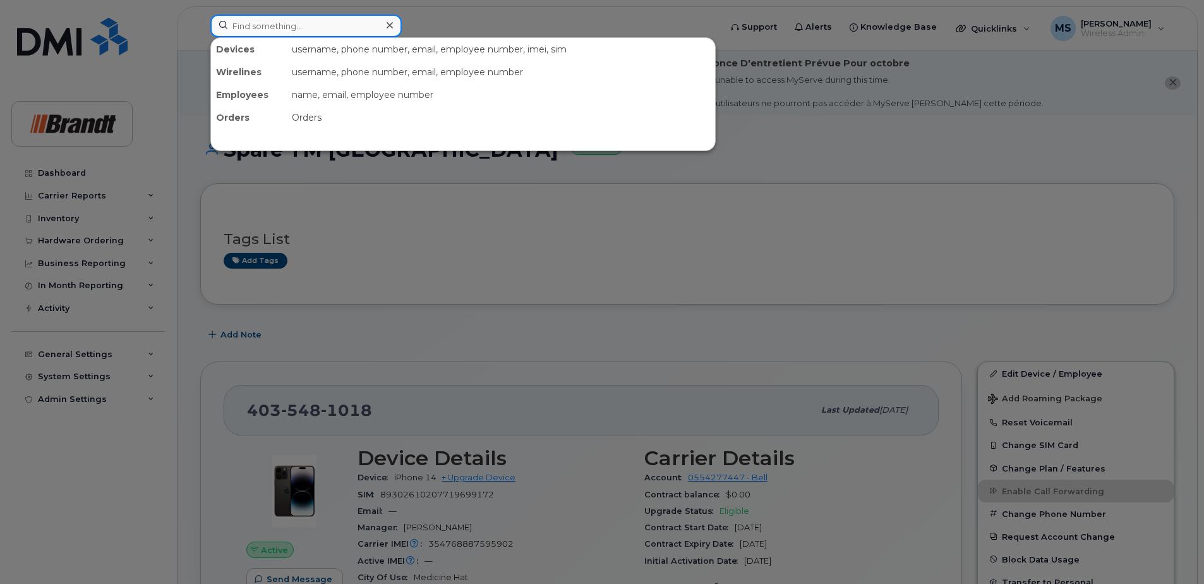
paste input "4034985726"
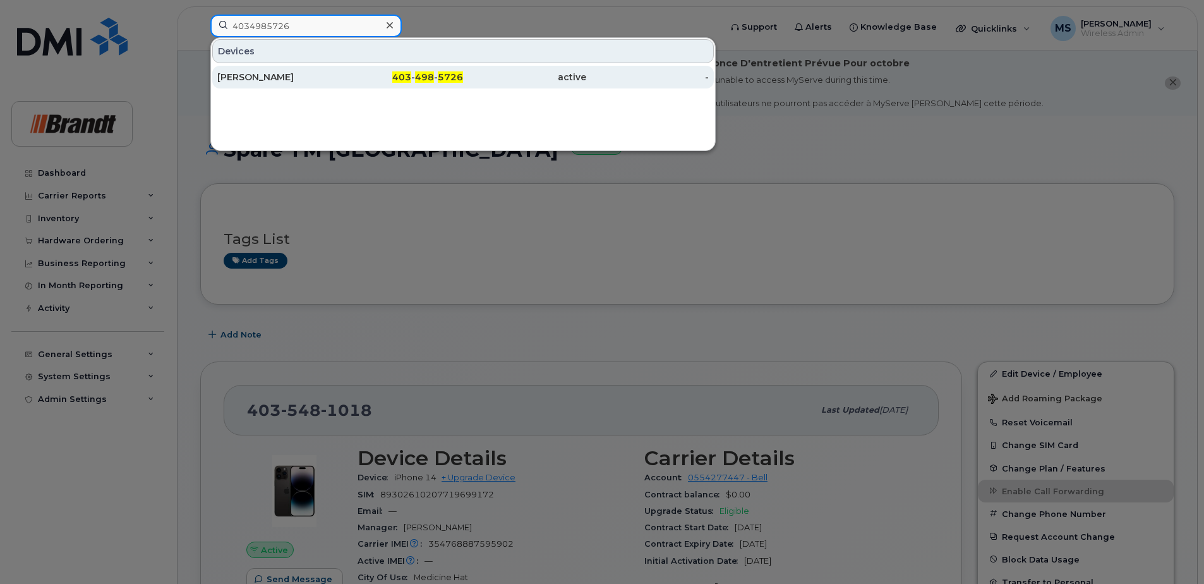
type input "4034985726"
click at [420, 79] on span "498" at bounding box center [424, 76] width 19 height 11
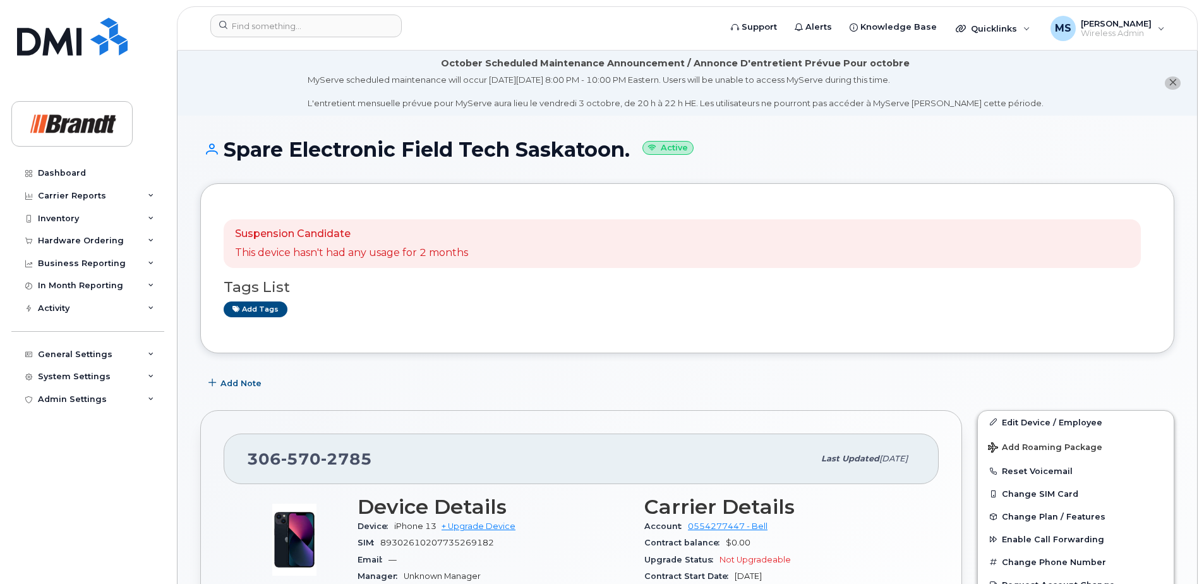
scroll to position [133, 0]
